Goal: Navigation & Orientation: Find specific page/section

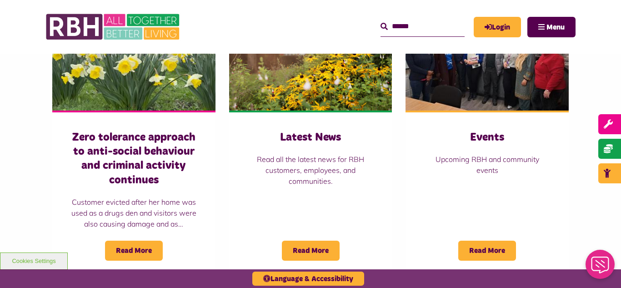
scroll to position [673, 0]
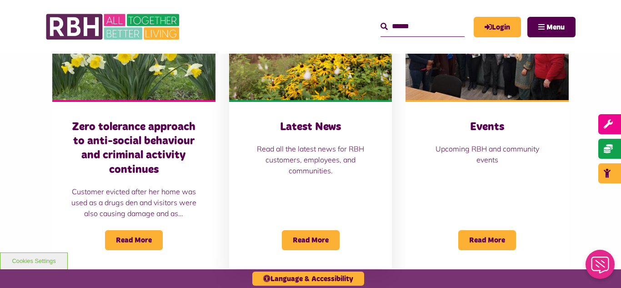
click at [302, 90] on img at bounding box center [310, 49] width 163 height 102
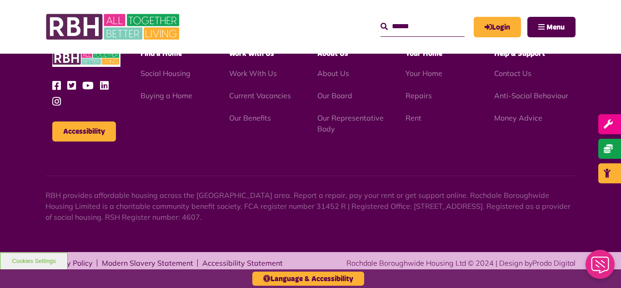
scroll to position [990, 0]
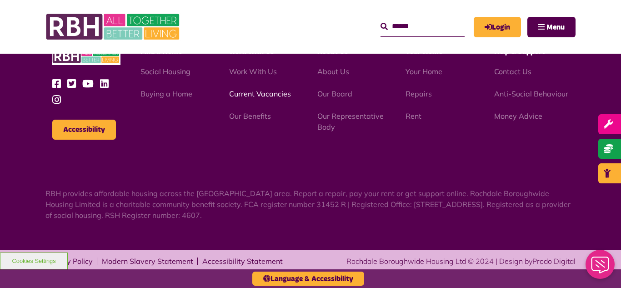
click at [250, 94] on link "Current Vacancies" at bounding box center [260, 93] width 62 height 9
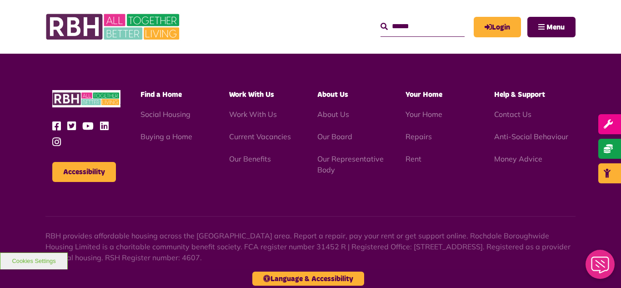
scroll to position [1503, 0]
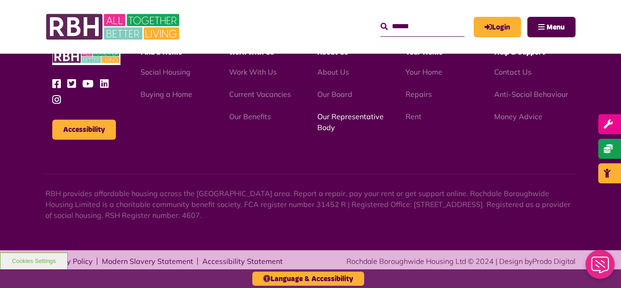
click at [358, 117] on link "Our Representative Body" at bounding box center [350, 122] width 66 height 20
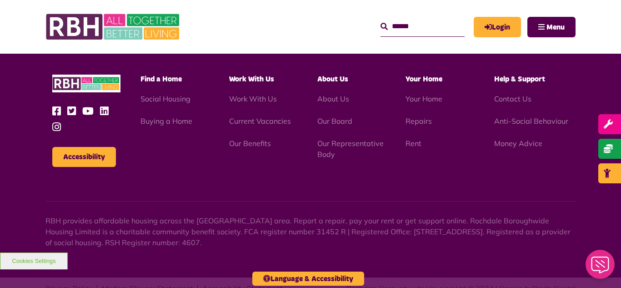
scroll to position [2640, 0]
